Goal: Information Seeking & Learning: Find specific fact

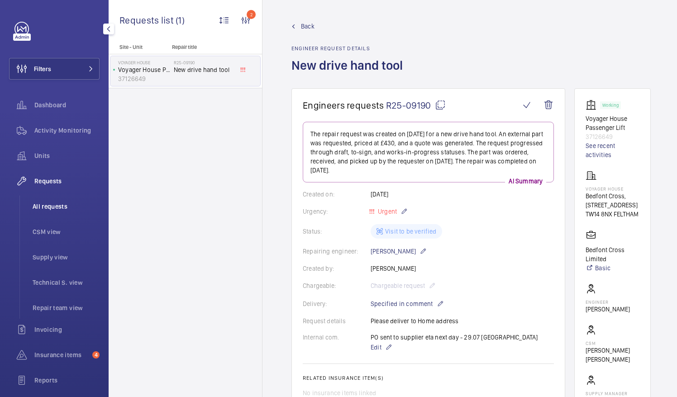
scroll to position [309, 0]
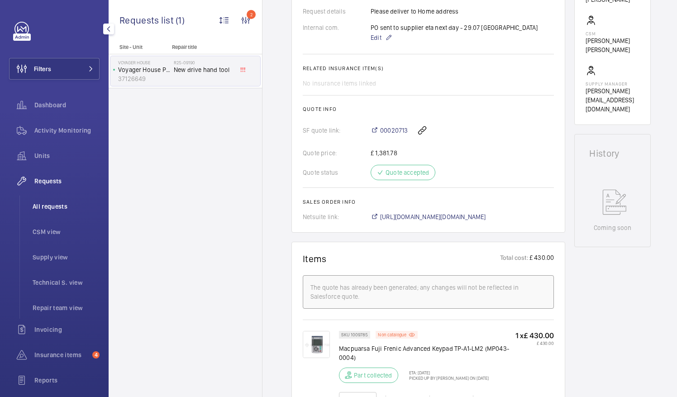
click at [60, 206] on span "All requests" at bounding box center [66, 206] width 67 height 9
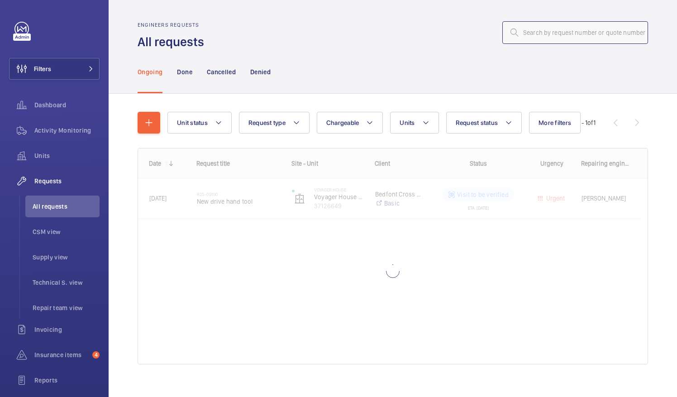
click at [530, 30] on input "text" at bounding box center [575, 32] width 146 height 23
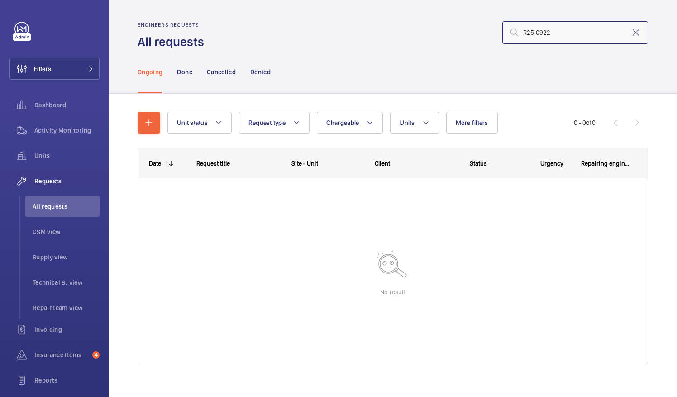
type input "R25 0922"
click at [517, 68] on div "Ongoing Done Cancelled Denied" at bounding box center [393, 71] width 510 height 43
click at [547, 33] on input "R25 0922" at bounding box center [575, 32] width 146 height 23
click at [185, 71] on p "Done" at bounding box center [184, 71] width 15 height 9
click at [224, 72] on p "Cancelled" at bounding box center [221, 71] width 29 height 9
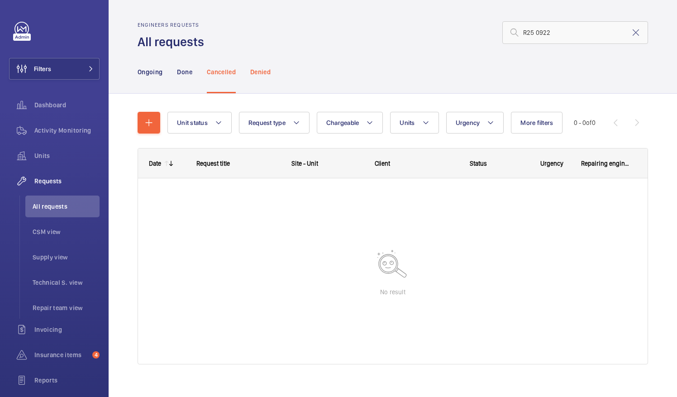
click at [261, 71] on p "Denied" at bounding box center [260, 71] width 20 height 9
click at [550, 34] on input "R25 0922" at bounding box center [575, 32] width 146 height 23
click at [631, 34] on mat-icon at bounding box center [635, 32] width 11 height 11
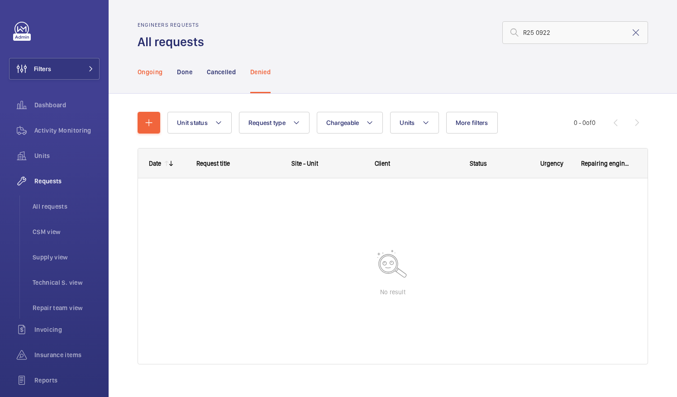
click at [154, 72] on p "Ongoing" at bounding box center [150, 71] width 25 height 9
click at [182, 74] on p "Done" at bounding box center [184, 71] width 15 height 9
click at [221, 71] on p "Cancelled" at bounding box center [221, 71] width 29 height 9
click at [260, 69] on p "Denied" at bounding box center [260, 71] width 20 height 9
click at [560, 31] on input "R25 0922" at bounding box center [575, 32] width 146 height 23
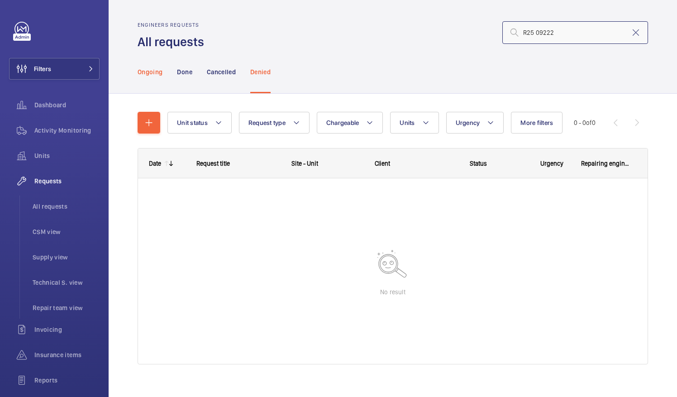
type input "R25 09222"
click at [153, 69] on p "Ongoing" at bounding box center [150, 71] width 25 height 9
click at [184, 71] on p "Done" at bounding box center [184, 71] width 15 height 9
click at [228, 72] on p "Cancelled" at bounding box center [221, 71] width 29 height 9
click at [263, 73] on p "Denied" at bounding box center [260, 71] width 20 height 9
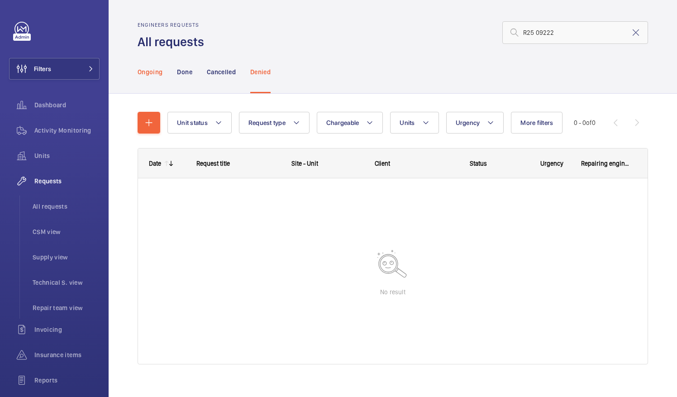
click at [152, 71] on p "Ongoing" at bounding box center [150, 71] width 25 height 9
click at [54, 205] on span "All requests" at bounding box center [66, 206] width 67 height 9
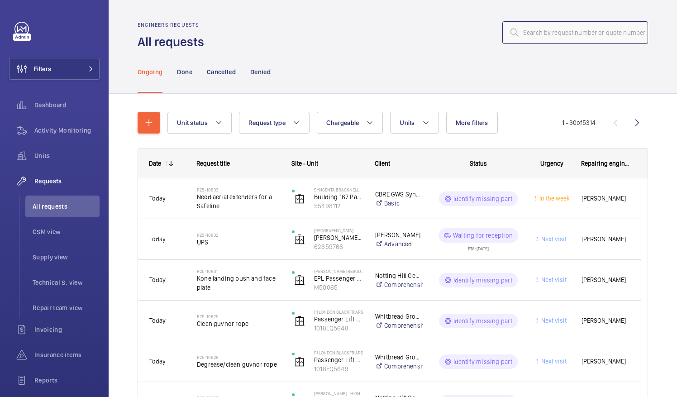
click at [520, 34] on input "text" at bounding box center [575, 32] width 146 height 23
paste input "R25 0922"
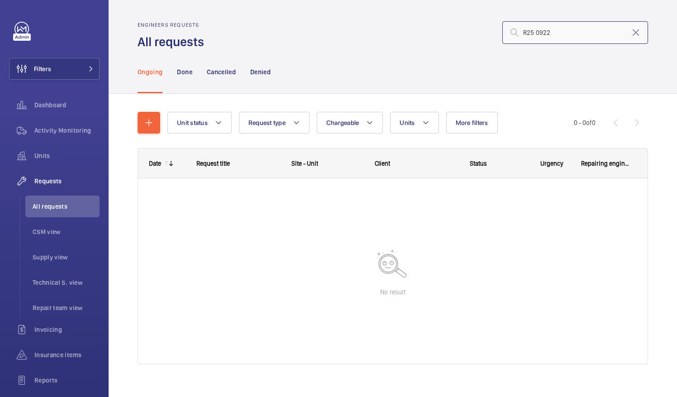
type input "R25 0922"
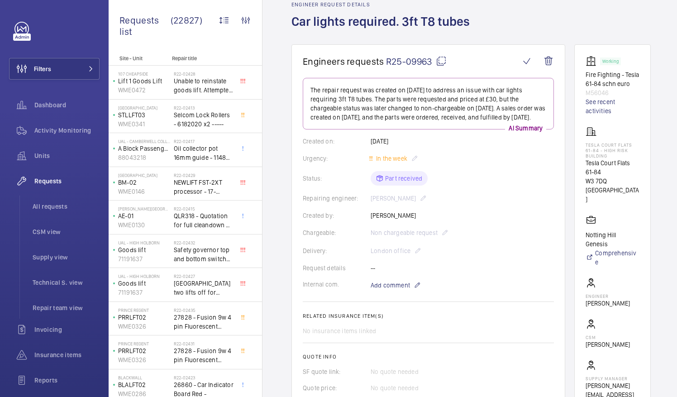
scroll to position [28, 0]
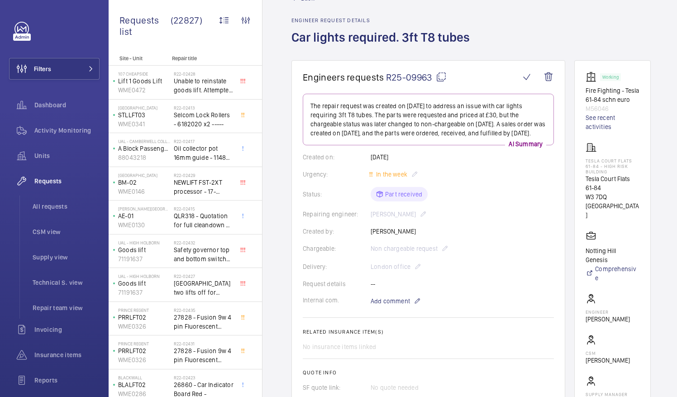
click at [440, 77] on mat-icon at bounding box center [441, 76] width 11 height 11
drag, startPoint x: 596, startPoint y: 186, endPoint x: 644, endPoint y: 191, distance: 48.2
click at [639, 191] on p "Tesla Court Flats 61-84" at bounding box center [612, 183] width 54 height 18
drag, startPoint x: 644, startPoint y: 191, endPoint x: 629, endPoint y: 189, distance: 15.1
copy p "Tesla Court Flats"
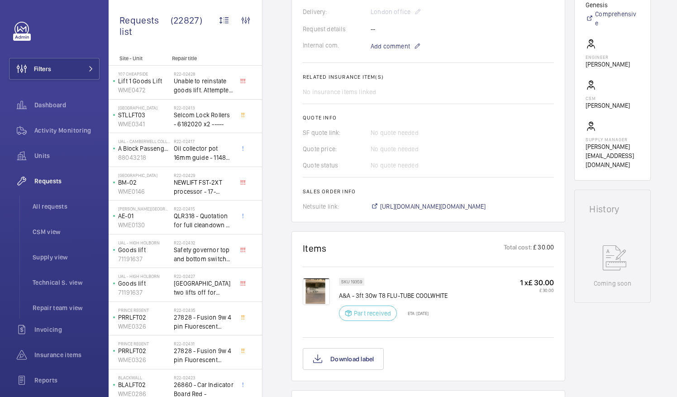
scroll to position [358, 0]
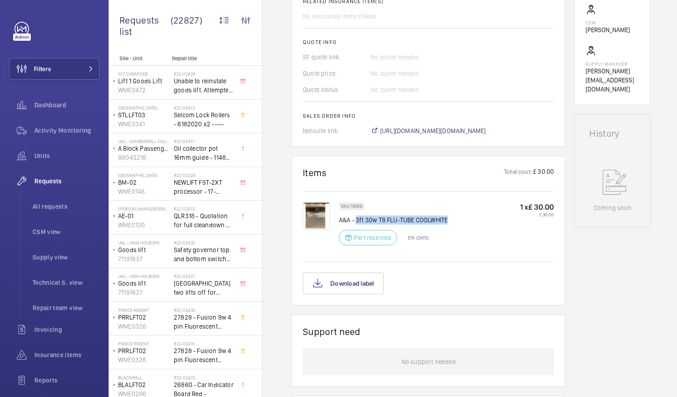
drag, startPoint x: 355, startPoint y: 219, endPoint x: 451, endPoint y: 218, distance: 95.4
click at [451, 218] on div "SKU 19359 A&A - 3ft 30w T8 FLU-TUBE COOLWHITE Part received ETA: 13 Aug 2025 1 …" at bounding box center [446, 226] width 215 height 48
drag, startPoint x: 451, startPoint y: 218, endPoint x: 438, endPoint y: 220, distance: 12.3
copy p "3ft 30w T8 FLU-TUBE COOLWHITE"
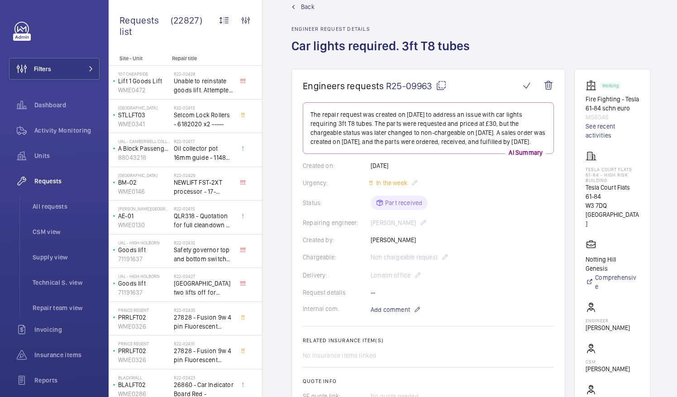
scroll to position [19, 0]
click at [441, 85] on mat-icon at bounding box center [441, 86] width 11 height 11
copy p "3ft 30w T8 FLU-TUBE COOLWHITE"
click at [441, 85] on mat-icon at bounding box center [441, 86] width 11 height 11
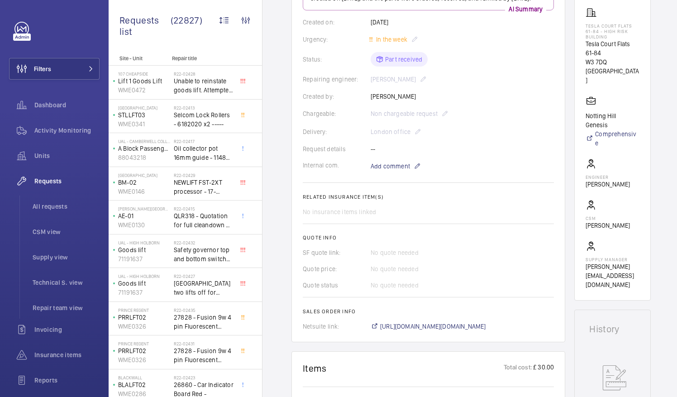
scroll to position [156, 0]
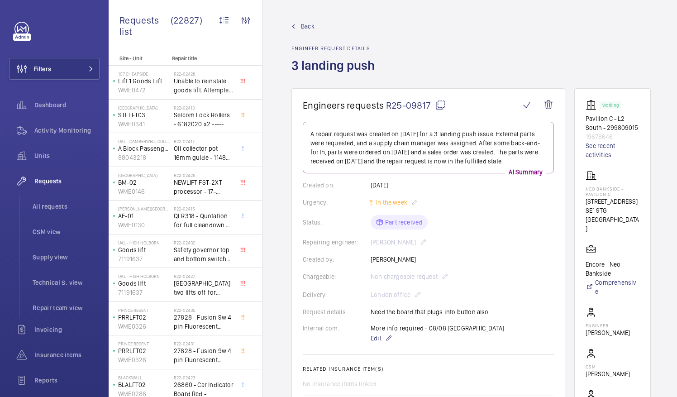
click at [441, 103] on mat-icon at bounding box center [440, 105] width 11 height 11
drag, startPoint x: 596, startPoint y: 196, endPoint x: 629, endPoint y: 198, distance: 33.1
click at [629, 197] on p "Neo Bankside - Pavilion C" at bounding box center [612, 191] width 54 height 11
copy p "Neo Bankside"
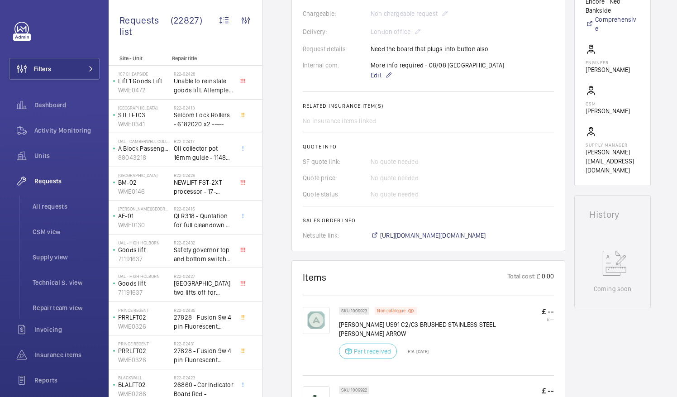
scroll to position [263, 0]
drag, startPoint x: 501, startPoint y: 324, endPoint x: 546, endPoint y: 324, distance: 45.7
click at [546, 324] on div "SKU 1009923 Non catalogue [PERSON_NAME] US91 C2/C3 BRUSHED STAINLESS STEEL [PER…" at bounding box center [446, 334] width 215 height 57
drag, startPoint x: 546, startPoint y: 324, endPoint x: 485, endPoint y: 322, distance: 61.5
click at [485, 322] on p "[PERSON_NAME] US91 C2/C3 BRUSHED STAINLESS STEEL [PERSON_NAME] ARROW" at bounding box center [440, 328] width 203 height 18
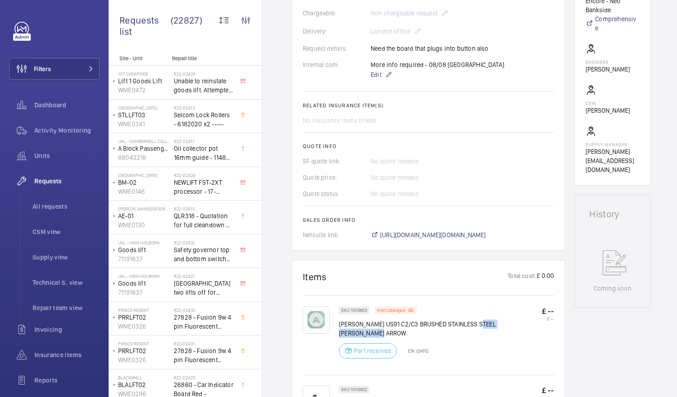
drag, startPoint x: 485, startPoint y: 322, endPoint x: 548, endPoint y: 327, distance: 63.6
click at [548, 327] on div "SKU 1009923 Non catalogue [PERSON_NAME] US91 C2/C3 BRUSHED STAINLESS STEEL [PER…" at bounding box center [446, 334] width 215 height 57
drag, startPoint x: 548, startPoint y: 327, endPoint x: 532, endPoint y: 324, distance: 16.7
copy p "[PERSON_NAME] ARROW"
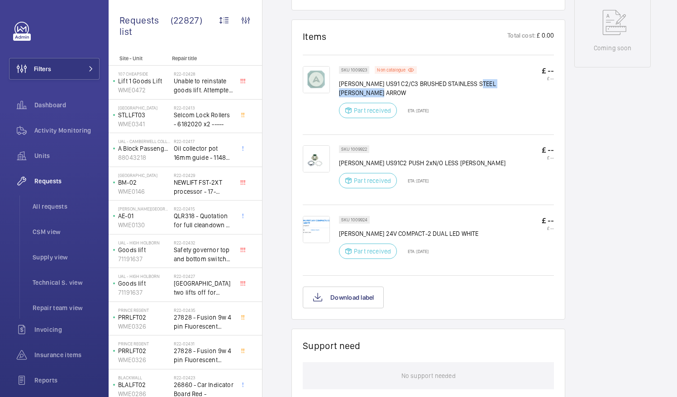
scroll to position [505, 0]
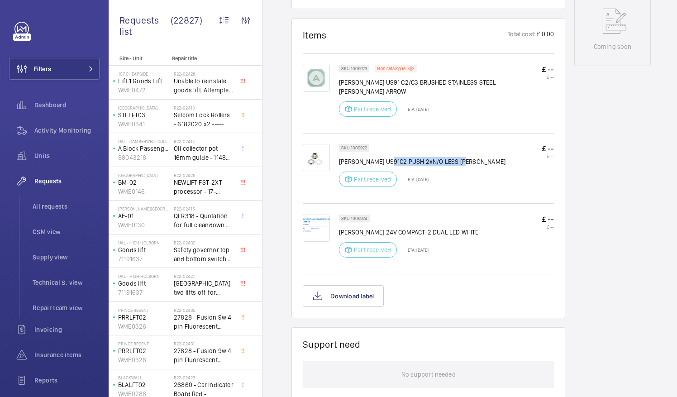
drag, startPoint x: 395, startPoint y: 152, endPoint x: 478, endPoint y: 147, distance: 82.4
click at [478, 147] on div "SKU 1009922 [PERSON_NAME] US91C2 PUSH 2xN/O LESS [PERSON_NAME] Part received ET…" at bounding box center [446, 168] width 215 height 48
drag, startPoint x: 478, startPoint y: 147, endPoint x: 457, endPoint y: 151, distance: 20.7
copy p "PUSH 2xN/O LESS [PERSON_NAME]"
drag, startPoint x: 413, startPoint y: 220, endPoint x: 476, endPoint y: 224, distance: 62.5
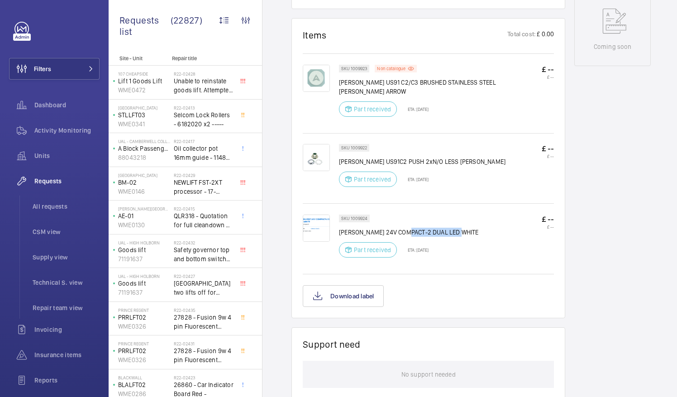
click at [476, 224] on div "SKU 1009924 [PERSON_NAME] 24V COMPACT-2 DUAL LED WHITE Part received ETA: [DATE…" at bounding box center [446, 238] width 215 height 48
drag, startPoint x: 476, startPoint y: 224, endPoint x: 451, endPoint y: 221, distance: 24.6
click at [451, 228] on p "DEWHURST 24V COMPACT-2 DUAL LED WHITE" at bounding box center [409, 232] width 140 height 9
copy p "2 DUAL LED WHITE"
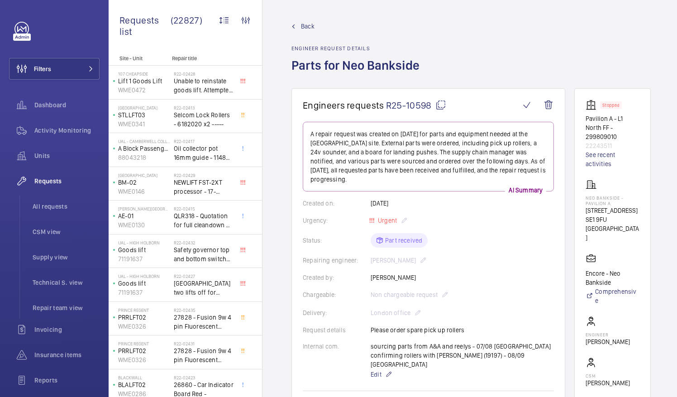
scroll to position [20, 0]
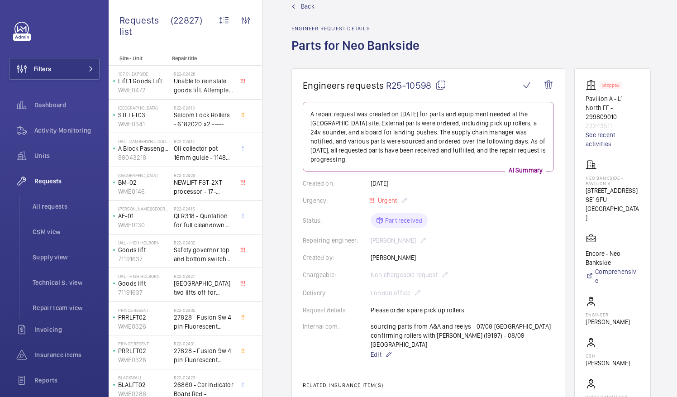
click at [441, 86] on mat-icon at bounding box center [440, 85] width 11 height 11
drag, startPoint x: 596, startPoint y: 177, endPoint x: 631, endPoint y: 178, distance: 35.3
click at [631, 178] on p "Neo Bankside - Pavilion A" at bounding box center [612, 180] width 54 height 11
drag, startPoint x: 631, startPoint y: 178, endPoint x: 615, endPoint y: 178, distance: 16.7
copy p "Neo Bankside"
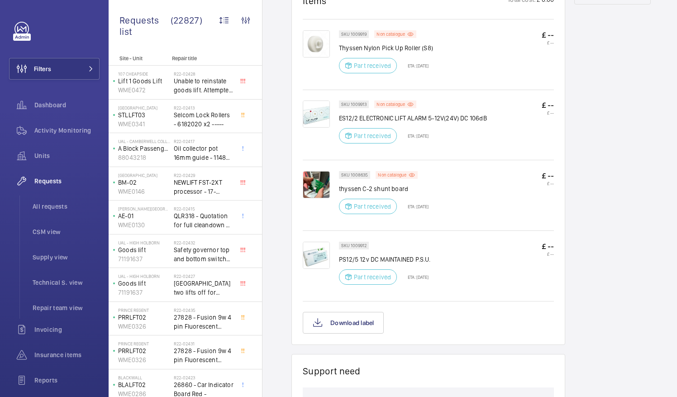
scroll to position [575, 0]
drag, startPoint x: 339, startPoint y: 241, endPoint x: 428, endPoint y: 240, distance: 89.1
click at [428, 255] on p "PS12/5 12v DC MAINTAINED P.S.U." at bounding box center [385, 259] width 92 height 9
drag, startPoint x: 428, startPoint y: 240, endPoint x: 417, endPoint y: 240, distance: 10.4
copy p "PS12/5 12v DC MAINTAINED P.S.U"
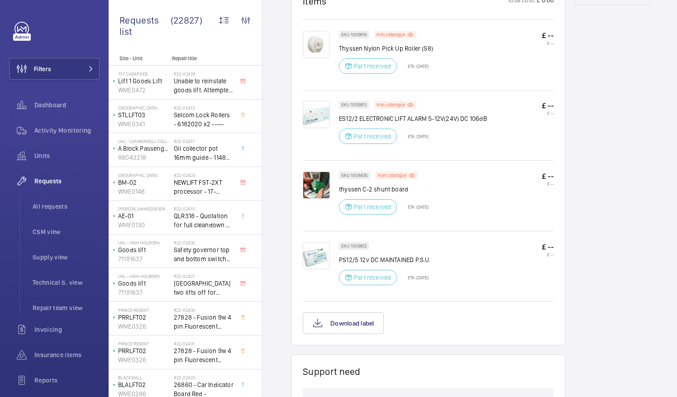
click at [374, 185] on p "thyssen C-2 shunt board" at bounding box center [384, 189] width 90 height 9
drag, startPoint x: 374, startPoint y: 170, endPoint x: 404, endPoint y: 172, distance: 30.4
click at [404, 185] on p "thyssen C-2 shunt board" at bounding box center [384, 189] width 90 height 9
drag, startPoint x: 404, startPoint y: 172, endPoint x: 399, endPoint y: 172, distance: 4.5
copy p "shunt board"
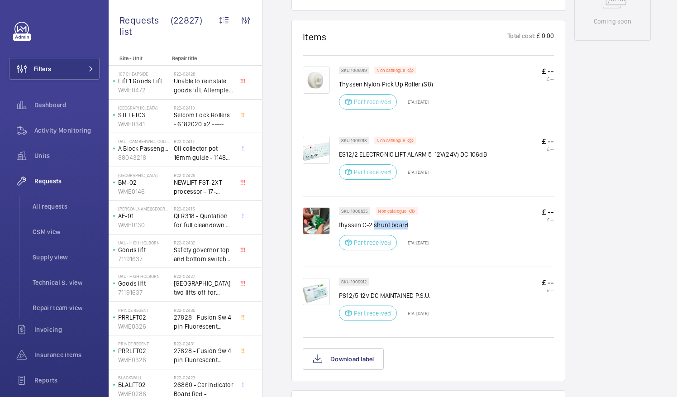
scroll to position [538, 0]
drag, startPoint x: 394, startPoint y: 135, endPoint x: 427, endPoint y: 137, distance: 33.1
click at [427, 151] on p "ES12/2 ELECTRONIC LIFT ALARM 5-12V(24V) DC 106dB" at bounding box center [413, 155] width 148 height 9
drag, startPoint x: 427, startPoint y: 137, endPoint x: 421, endPoint y: 138, distance: 6.5
copy p "LIFT ALARM"
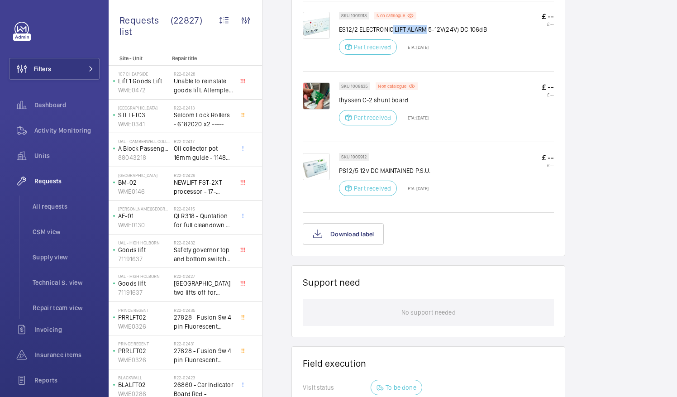
scroll to position [647, 0]
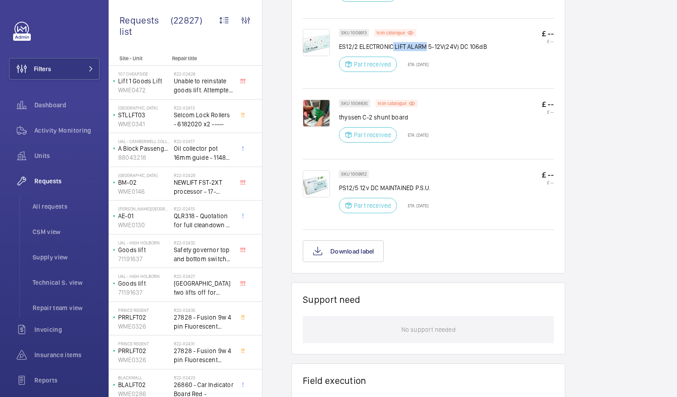
click at [467, 184] on div "SKU 1009912 PS12/5 12v DC MAINTAINED P.S.U. Part received ETA: [DATE] £ -- £ --" at bounding box center [446, 194] width 215 height 48
